Goal: Register for event/course

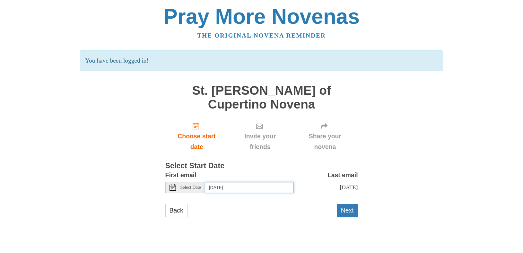
click at [268, 182] on input "Thursday, October 9th" at bounding box center [249, 187] width 89 height 11
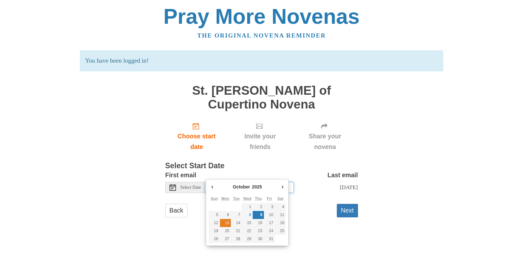
type input "Monday, October 13th"
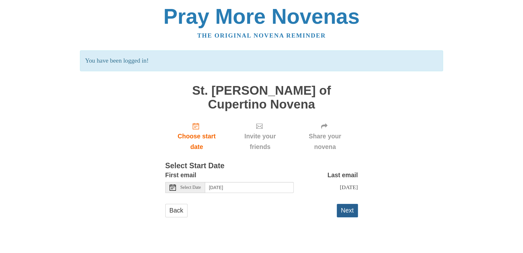
click at [353, 204] on button "Next" at bounding box center [347, 210] width 21 height 13
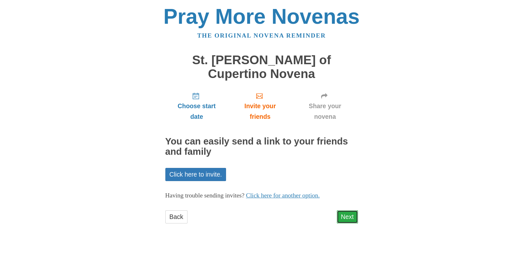
click at [353, 210] on link "Next" at bounding box center [347, 216] width 21 height 13
